Goal: Task Accomplishment & Management: Manage account settings

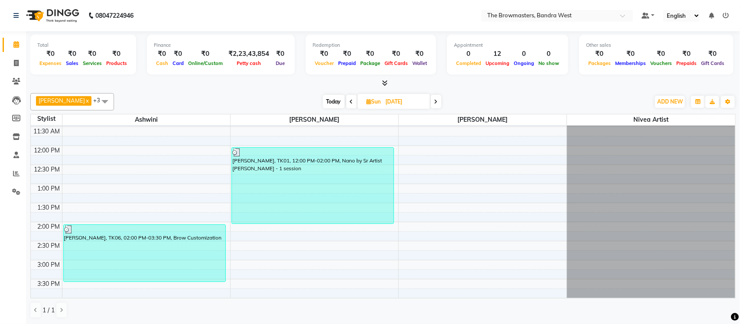
scroll to position [329, 0]
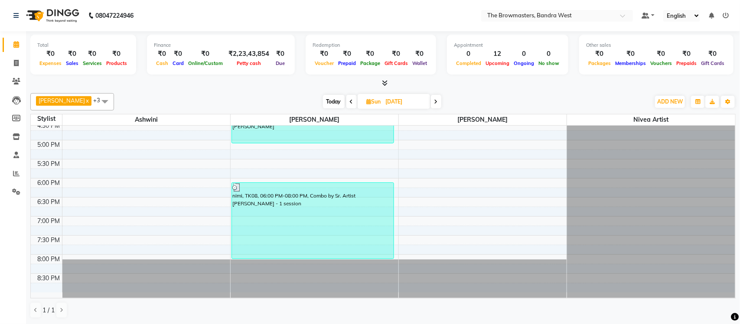
click at [337, 102] on span "Today" at bounding box center [334, 101] width 22 height 13
type input "04-10-2025"
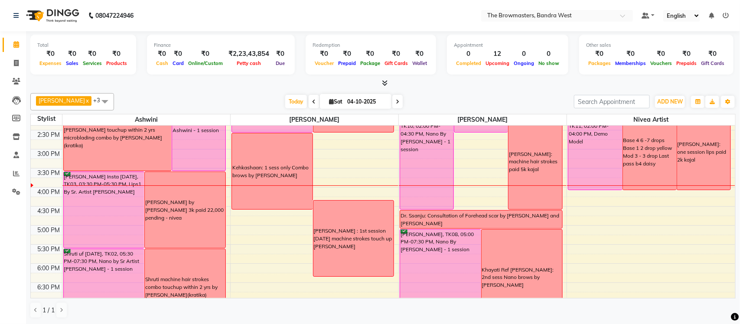
scroll to position [250, 0]
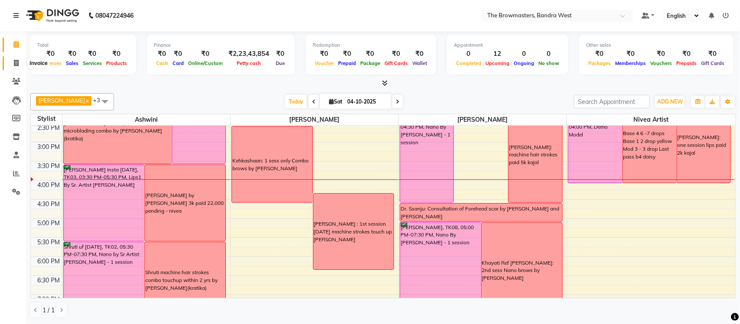
click at [15, 63] on icon at bounding box center [16, 63] width 5 height 7
select select "service"
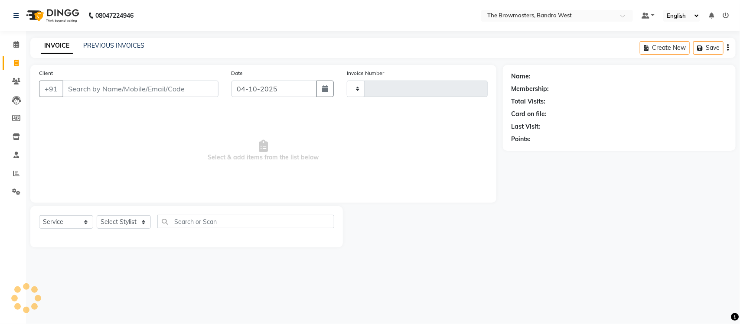
type input "2366"
select select "6949"
click at [123, 47] on link "PREVIOUS INVOICES" at bounding box center [113, 46] width 61 height 8
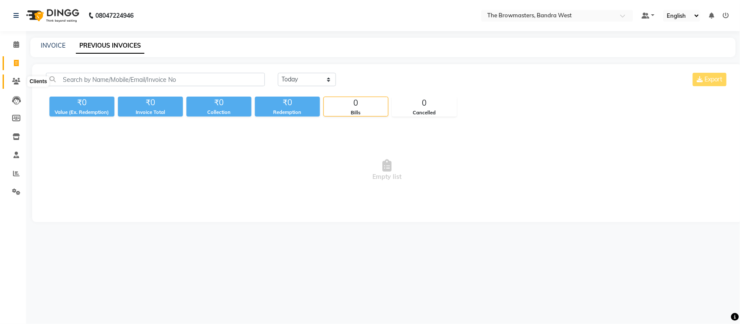
click at [19, 85] on span at bounding box center [16, 82] width 15 height 10
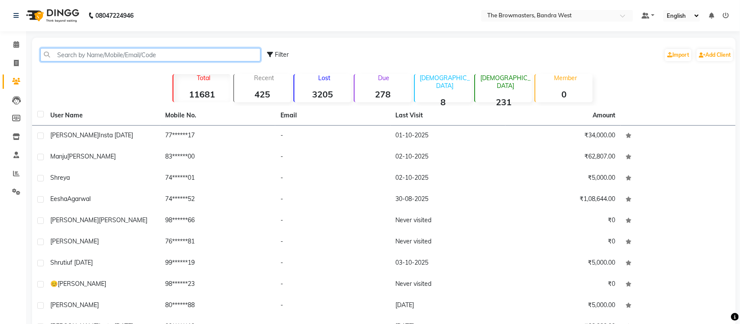
click at [77, 53] on input "text" at bounding box center [150, 54] width 220 height 13
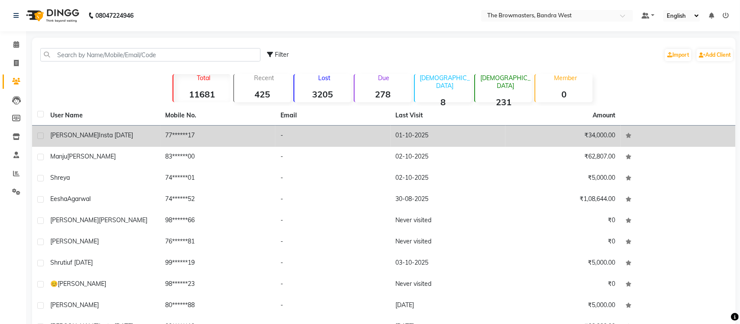
click at [231, 140] on td "77******17" at bounding box center [217, 136] width 115 height 21
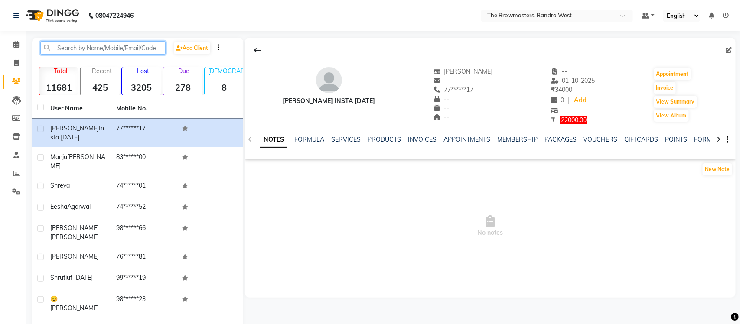
click at [74, 50] on input "text" at bounding box center [102, 47] width 125 height 13
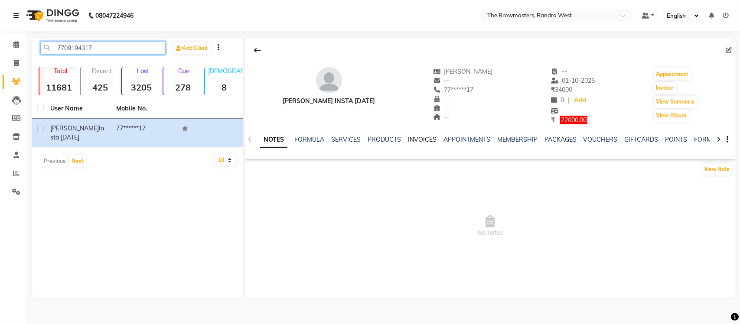
type input "7709194317"
click at [414, 143] on link "INVOICES" at bounding box center [422, 140] width 29 height 8
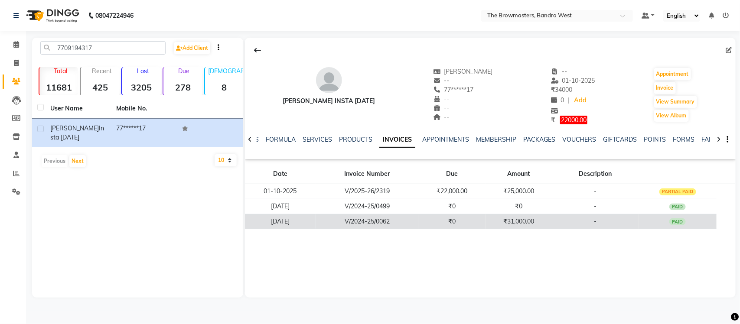
click at [314, 222] on td "11-04-2024" at bounding box center [280, 221] width 71 height 15
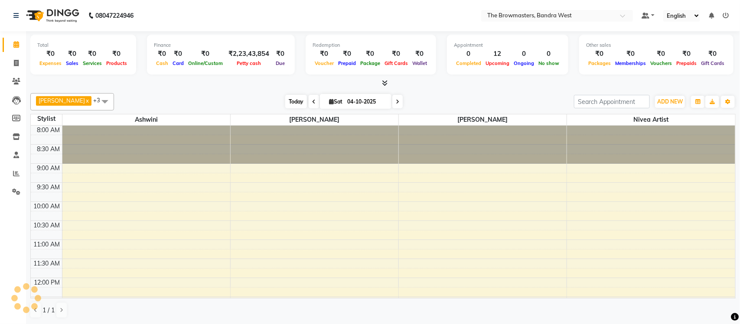
scroll to position [16, 0]
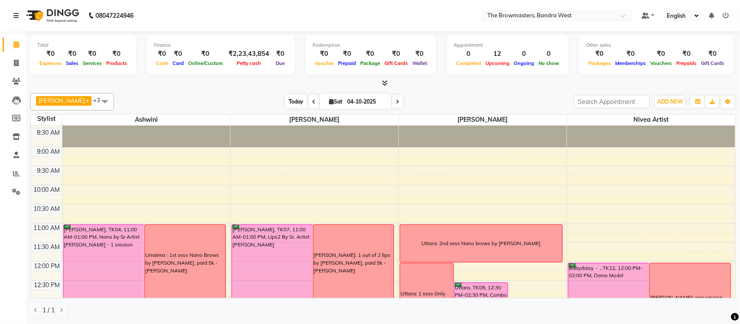
click at [299, 104] on span "Today" at bounding box center [296, 101] width 22 height 13
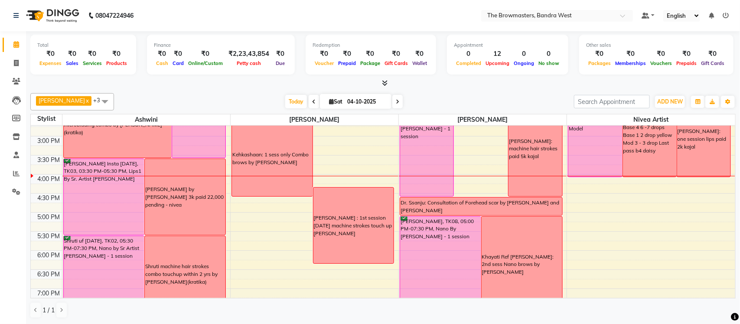
scroll to position [262, 0]
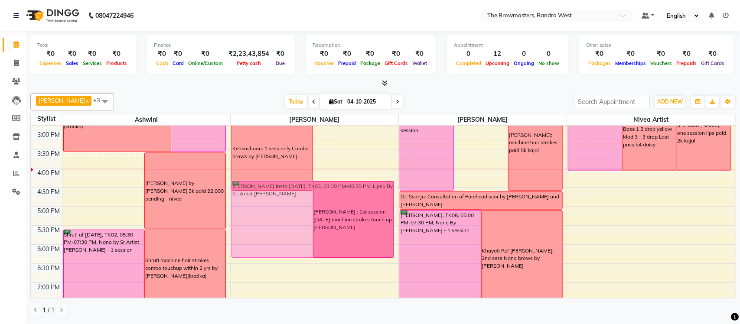
drag, startPoint x: 126, startPoint y: 190, endPoint x: 290, endPoint y: 216, distance: 166.3
click at [290, 216] on tr "Rubina, TK05, 01:00 PM-01:45 PM, brow Lamination and tint Brow lamination and t…" at bounding box center [383, 110] width 704 height 495
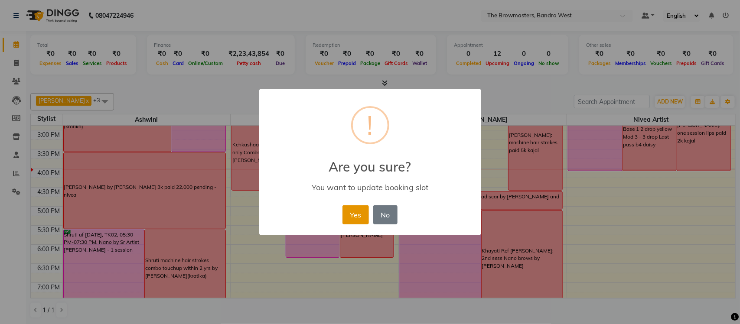
click at [361, 215] on button "Yes" at bounding box center [355, 214] width 26 height 19
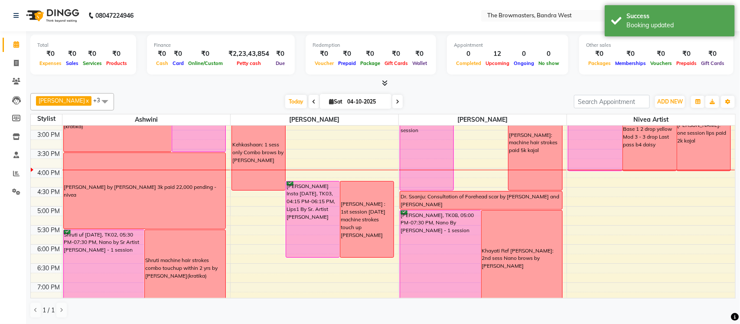
click at [176, 239] on tr "Rubina, TK05, 01:00 PM-01:45 PM, brow Lamination and tint Brow lamination and t…" at bounding box center [383, 110] width 704 height 495
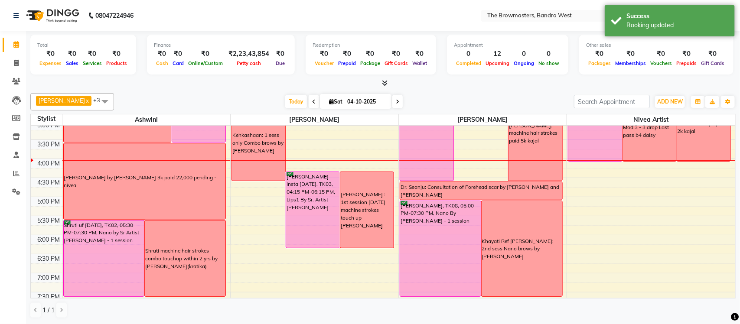
scroll to position [273, 0]
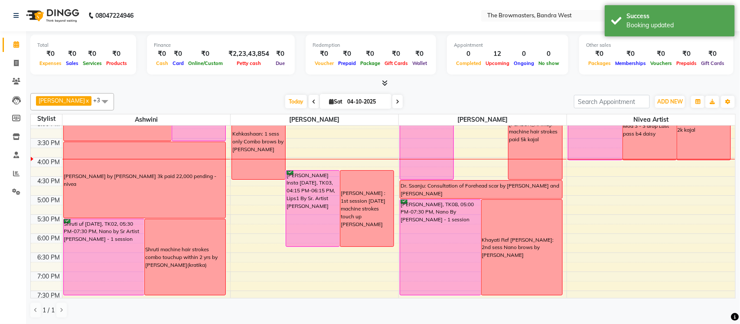
click at [372, 197] on div "[PERSON_NAME] : 1st session [DATE] machine strokes touch up [PERSON_NAME]" at bounding box center [367, 208] width 52 height 39
